Goal: Book appointment/travel/reservation

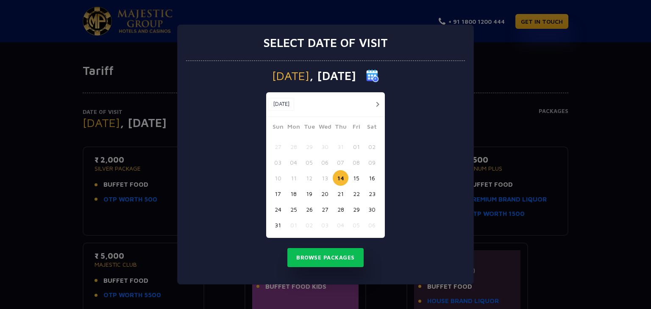
click at [354, 180] on button "15" at bounding box center [356, 178] width 16 height 16
click at [336, 261] on button "Browse Packages" at bounding box center [325, 257] width 76 height 19
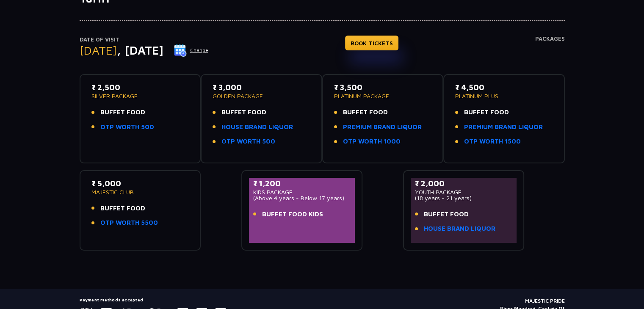
scroll to position [73, 0]
click at [436, 227] on link "HOUSE BRAND LIQUOR" at bounding box center [460, 229] width 72 height 10
click at [372, 143] on link "OTP WORTH 1000" at bounding box center [372, 141] width 58 height 10
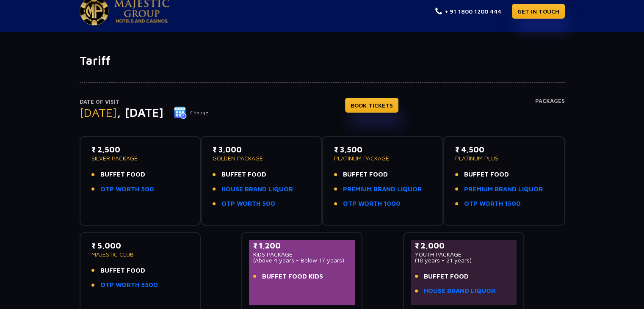
scroll to position [8, 0]
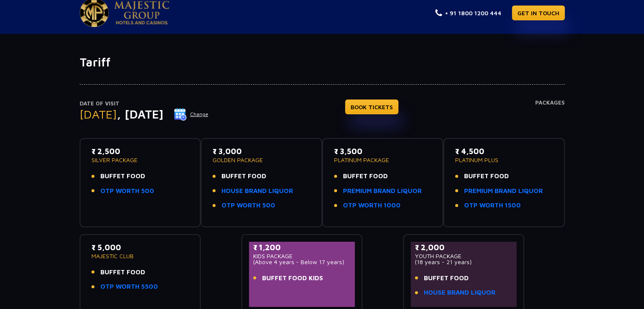
click at [209, 114] on button "Change" at bounding box center [191, 115] width 35 height 14
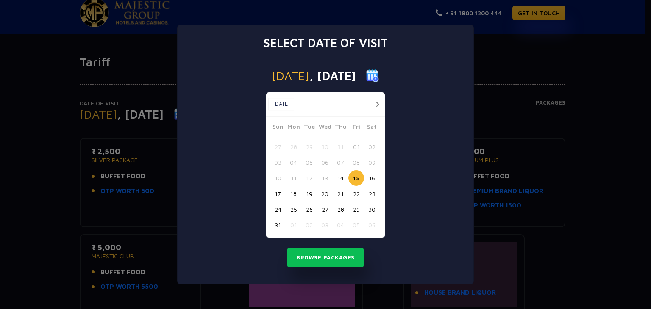
click at [378, 106] on button "button" at bounding box center [377, 104] width 11 height 11
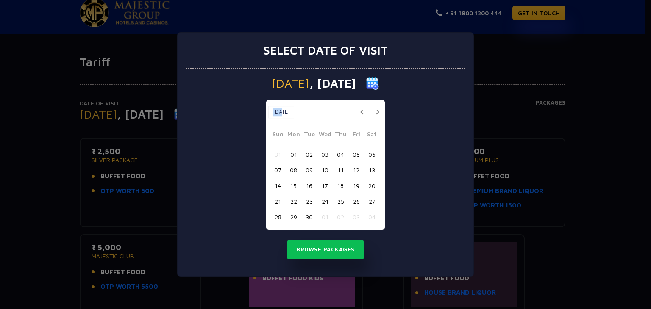
click at [378, 106] on div "[DATE] [DATE]" at bounding box center [325, 112] width 119 height 25
click at [378, 114] on button "button" at bounding box center [377, 112] width 11 height 11
click at [310, 185] on button "14" at bounding box center [309, 186] width 16 height 16
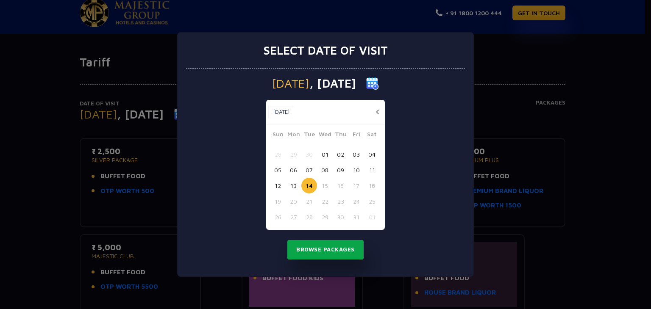
click at [328, 251] on button "Browse Packages" at bounding box center [325, 249] width 76 height 19
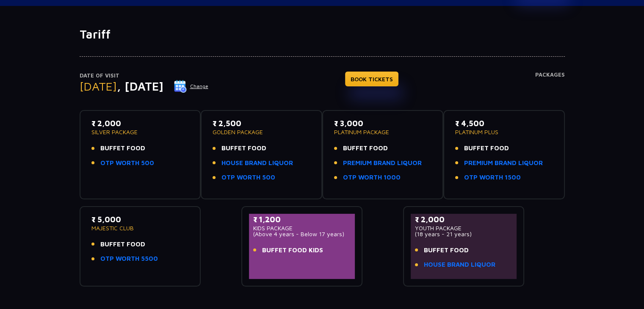
scroll to position [0, 0]
